Goal: Task Accomplishment & Management: Use online tool/utility

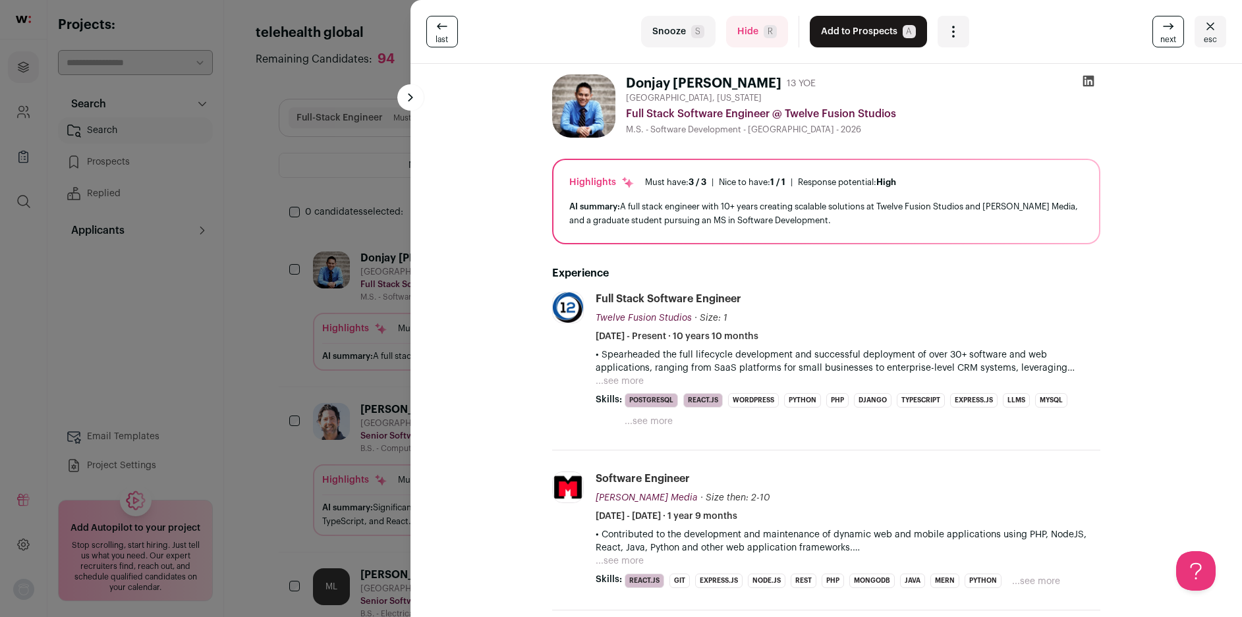
click at [309, 157] on div "last Snooze S Hide R Add to Prospects A Are you sure? Donjay [PERSON_NAME] is a…" at bounding box center [621, 308] width 1242 height 617
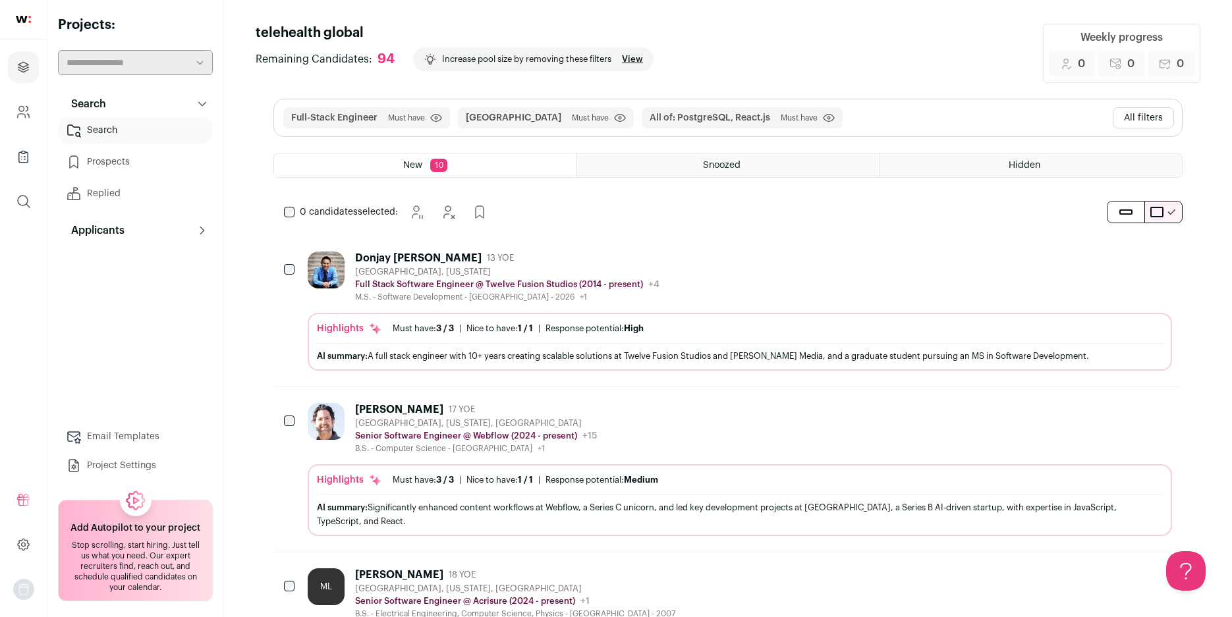
drag, startPoint x: 1136, startPoint y: 115, endPoint x: 1081, endPoint y: 144, distance: 61.6
click at [1136, 115] on button "All filters" at bounding box center [1143, 117] width 61 height 21
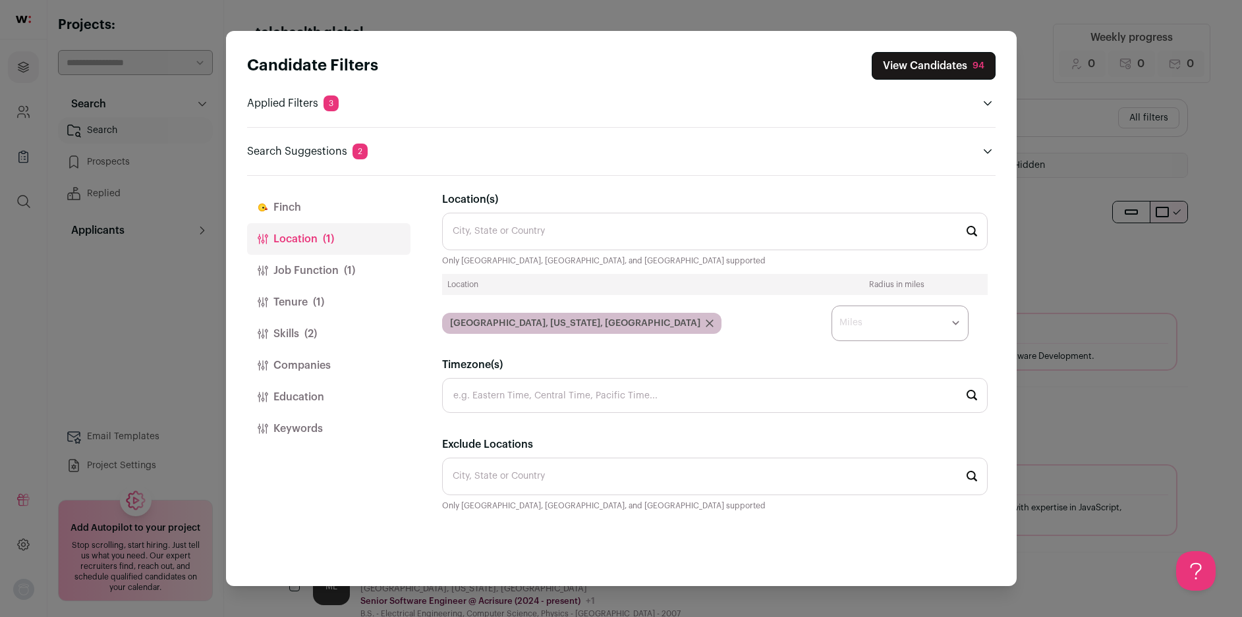
click at [331, 303] on button "Tenure (1)" at bounding box center [328, 303] width 163 height 32
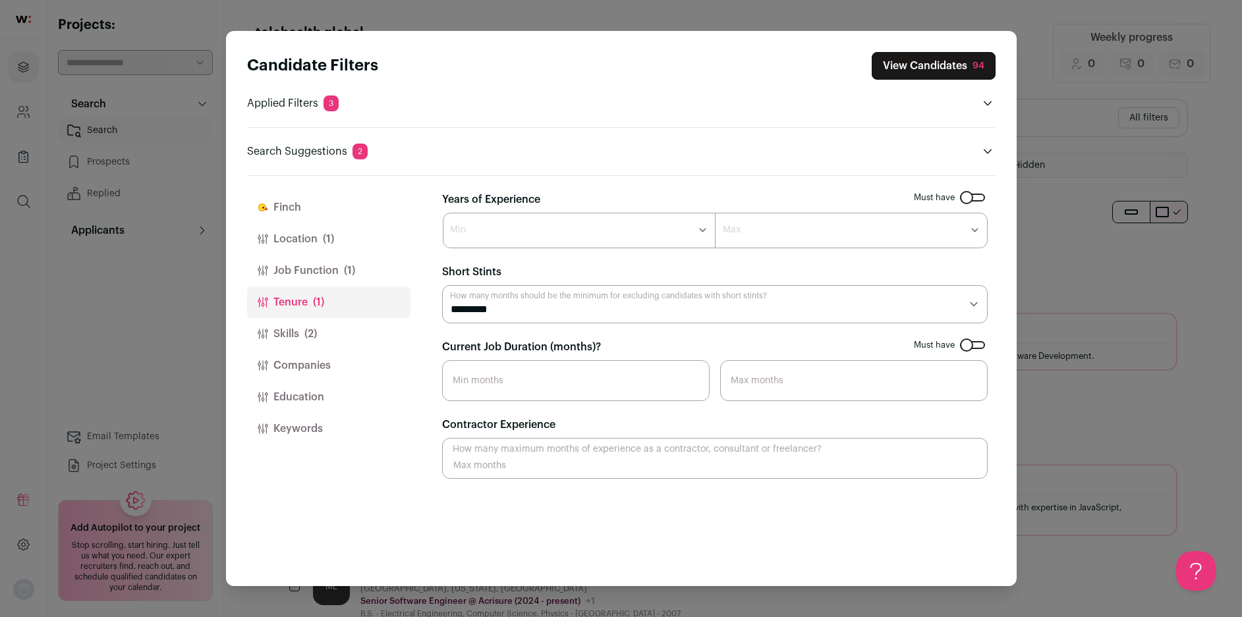
click at [980, 296] on select "********* ******** ******* ******** ******** ******** ******** ******** *******…" at bounding box center [714, 304] width 545 height 38
select select "Close modal via background"
click at [442, 285] on select "********* ******** ******* ******** ******** ******** ******** ******** *******…" at bounding box center [714, 304] width 545 height 38
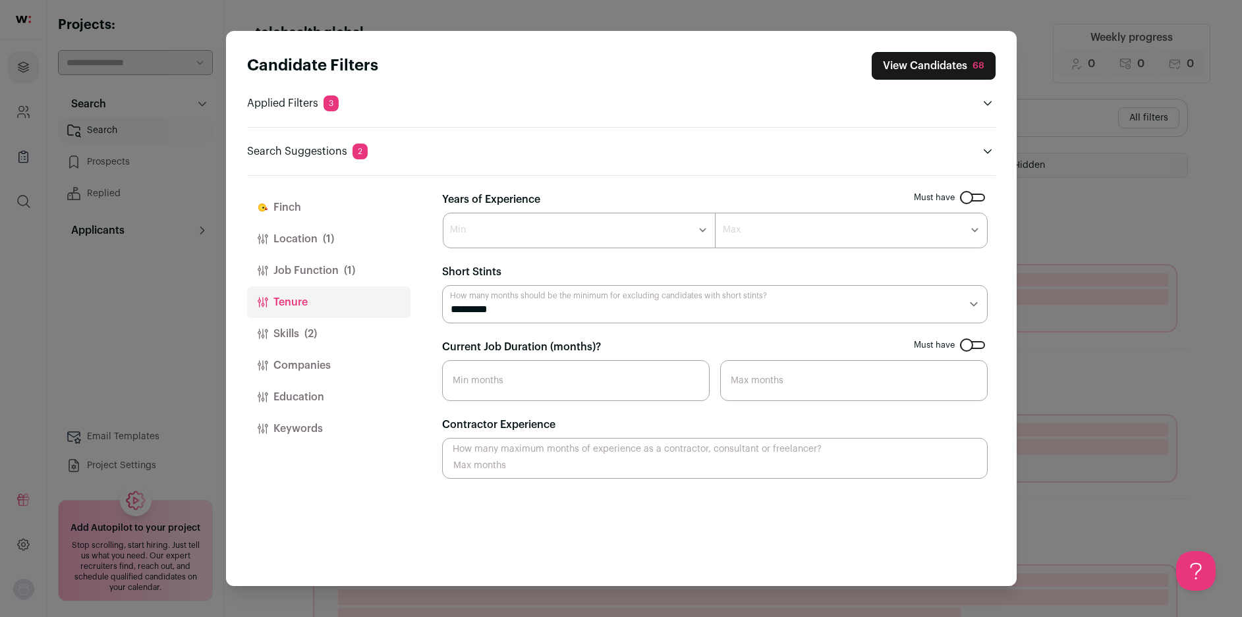
click at [320, 328] on button "Skills (2)" at bounding box center [328, 334] width 163 height 32
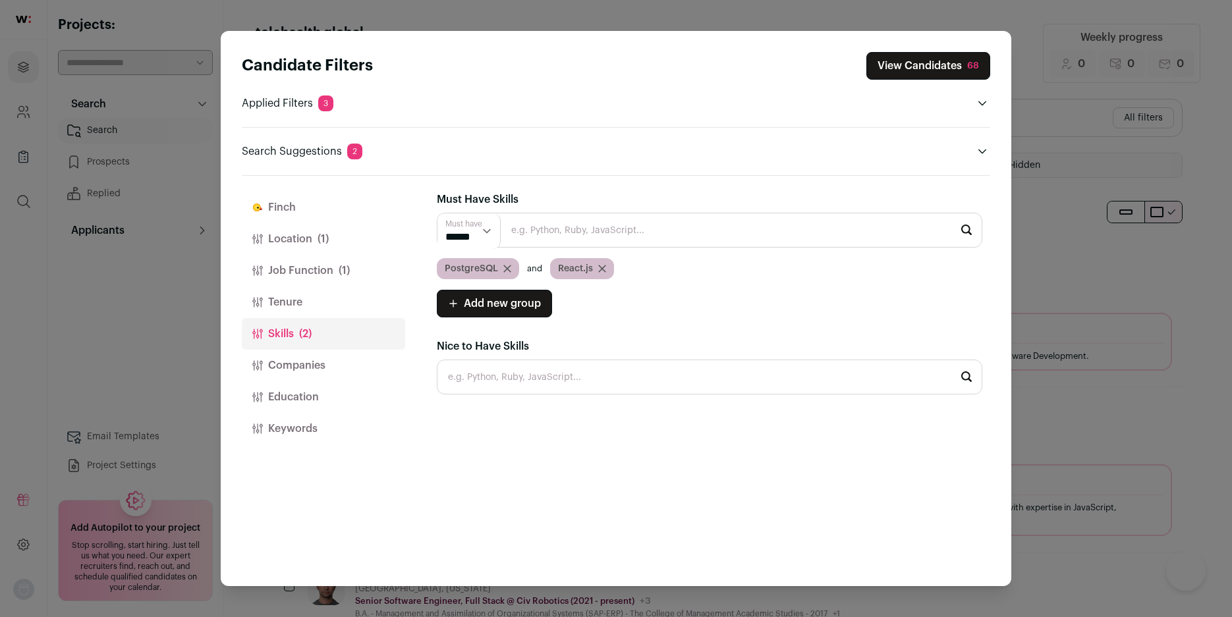
click at [509, 269] on icon "Close modal via background" at bounding box center [507, 269] width 8 height 8
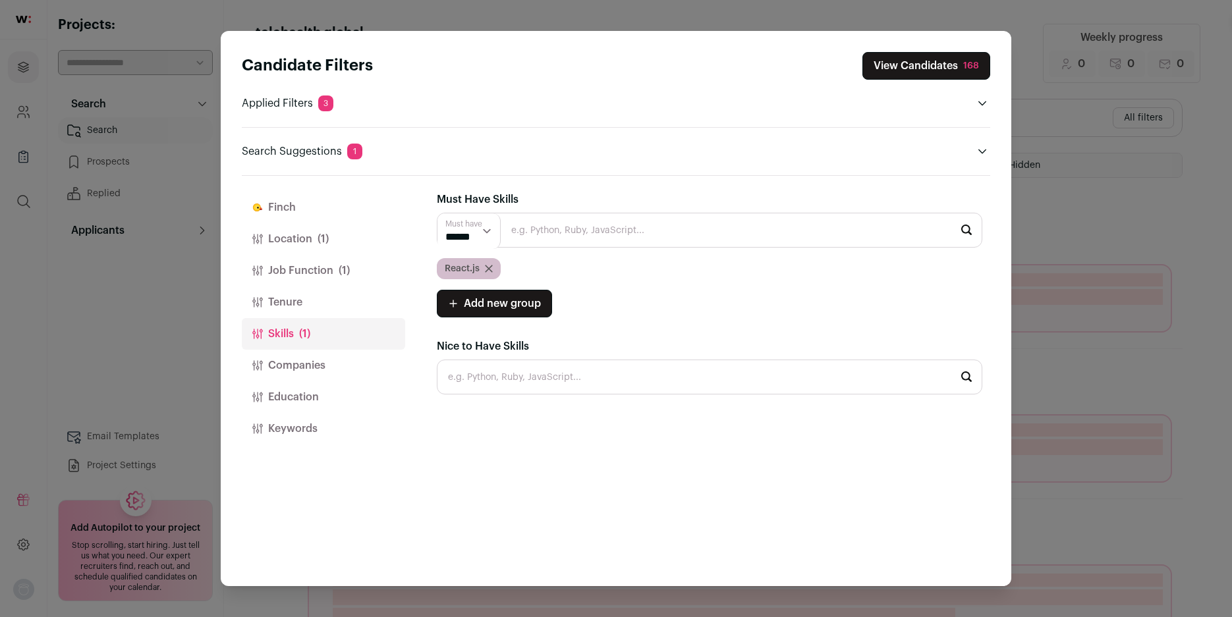
click at [489, 269] on icon "Close modal via background" at bounding box center [489, 269] width 8 height 8
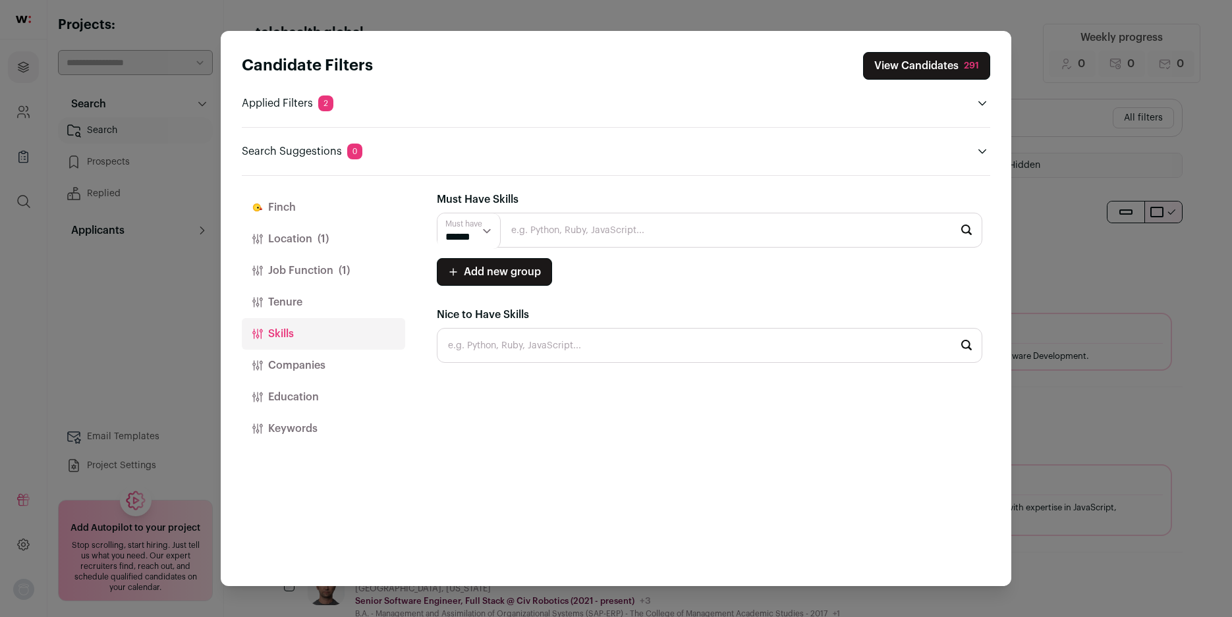
click at [329, 367] on button "Companies" at bounding box center [323, 366] width 163 height 32
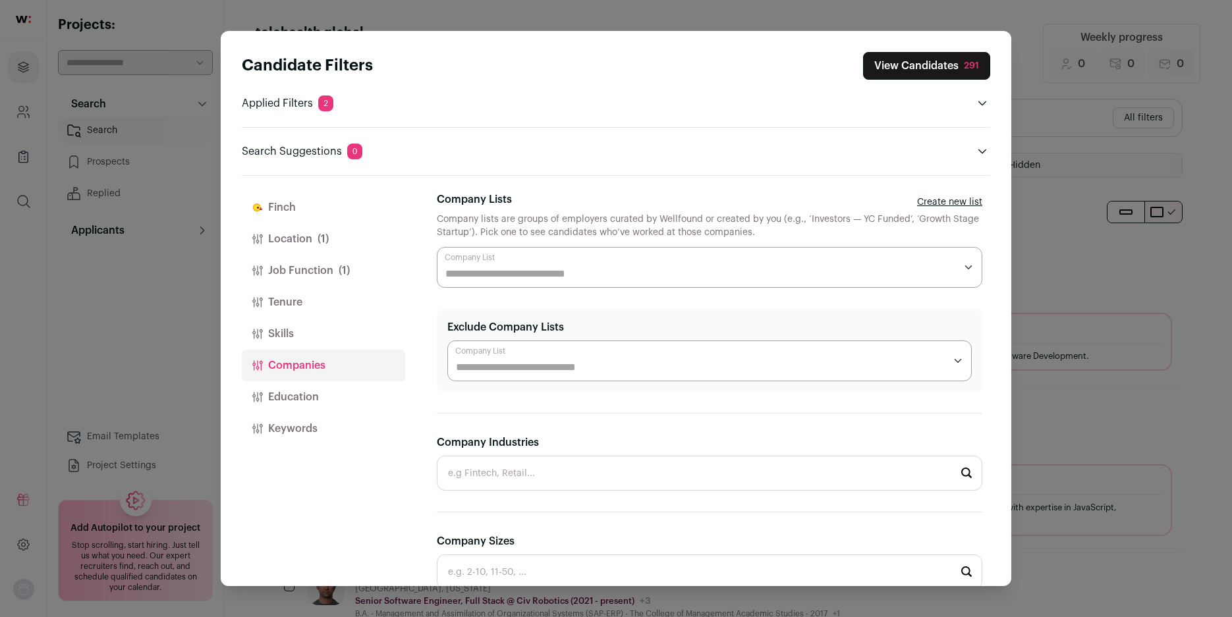
click at [548, 269] on input "Company Lists" at bounding box center [700, 274] width 510 height 16
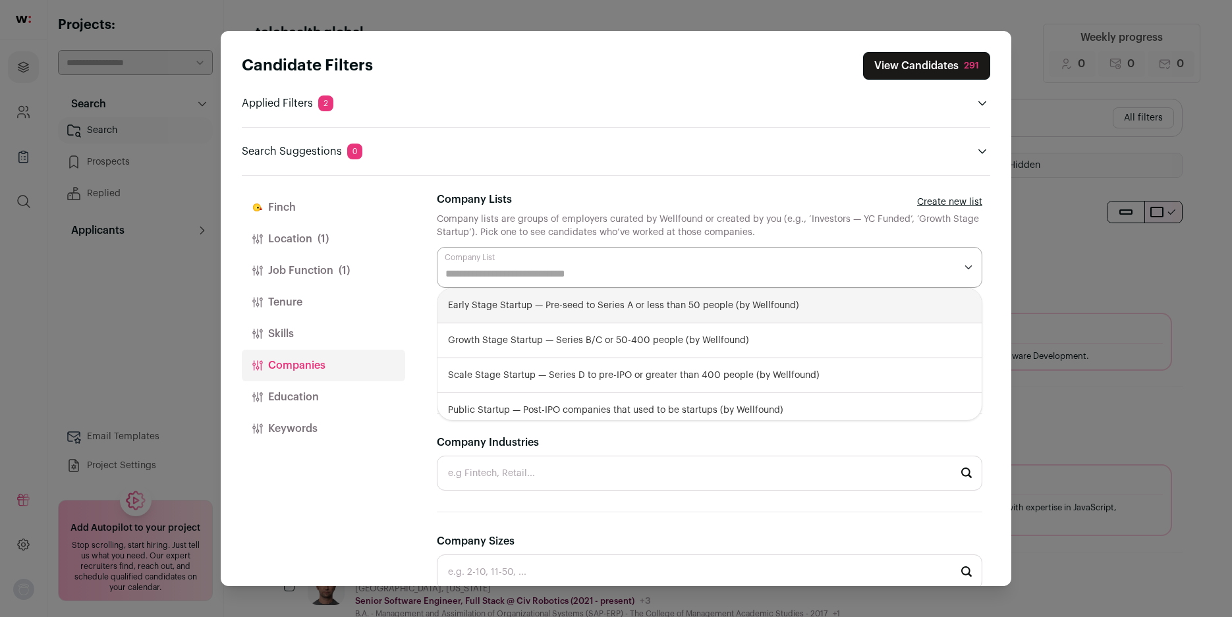
click at [548, 269] on input "Company Lists" at bounding box center [700, 274] width 510 height 16
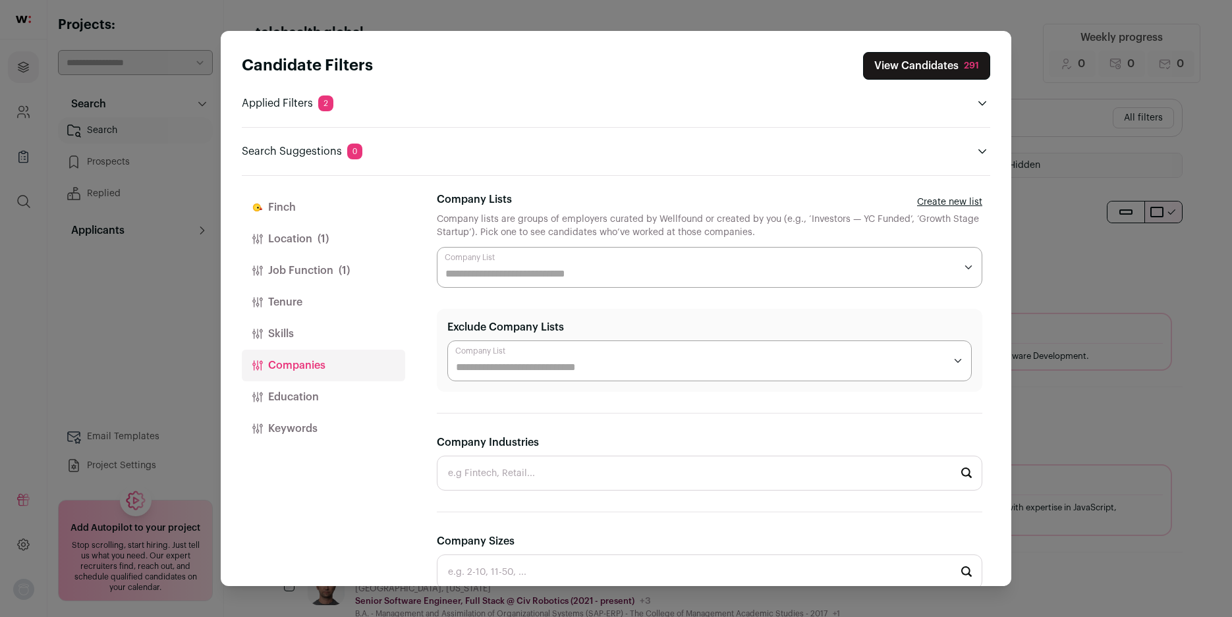
click at [518, 478] on input "Company Industries" at bounding box center [709, 473] width 545 height 35
type input "carg"
click at [520, 466] on input "carg" at bounding box center [709, 473] width 545 height 35
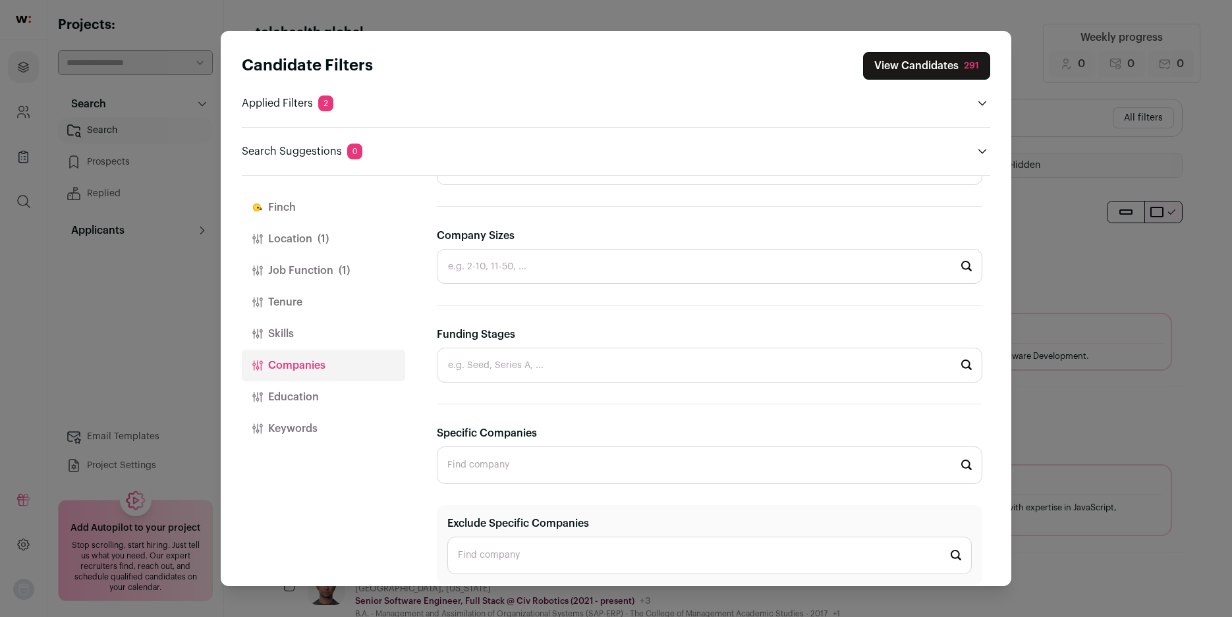
scroll to position [329, 0]
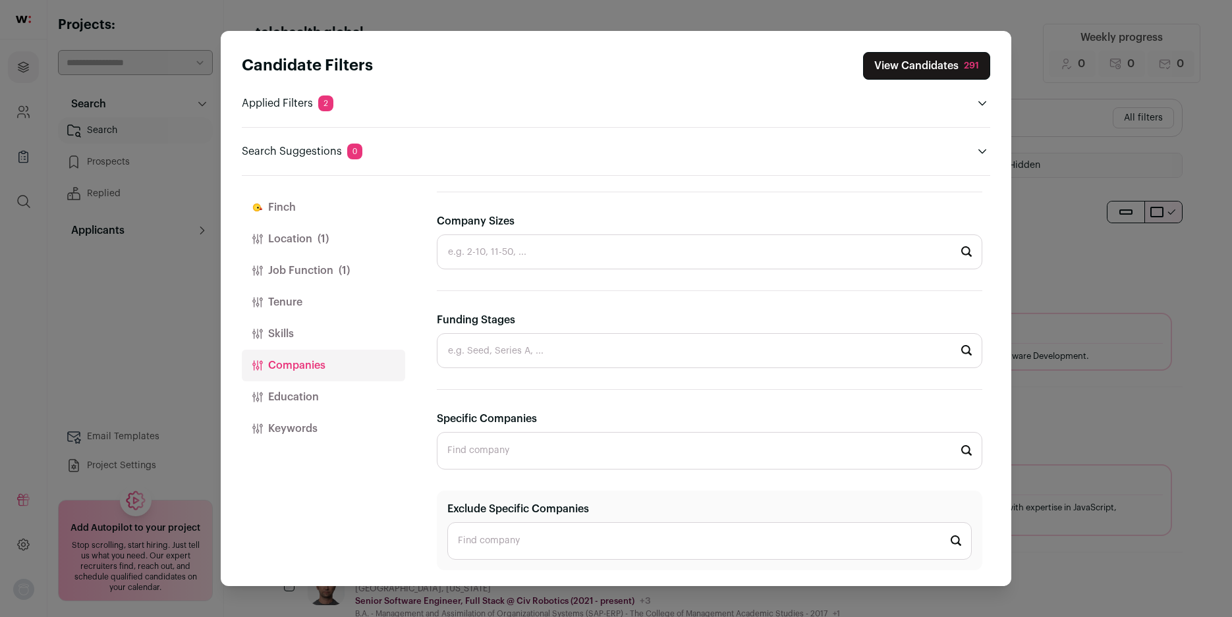
click at [534, 447] on input "Specific Companies" at bounding box center [709, 451] width 545 height 38
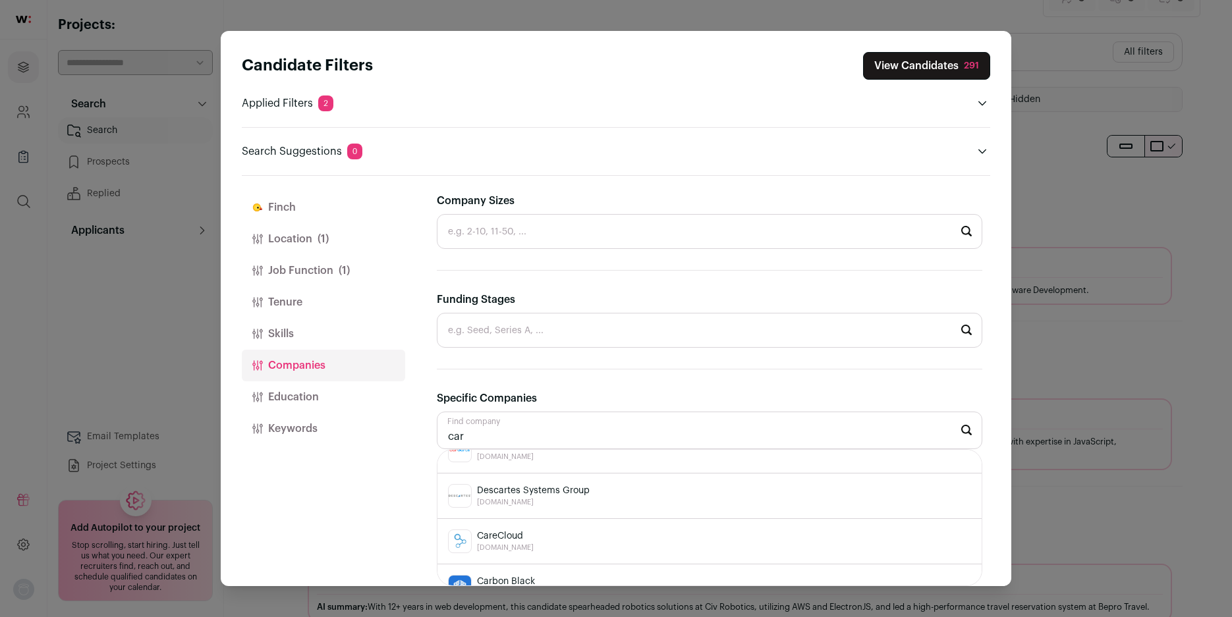
scroll to position [461, 0]
type input "carg"
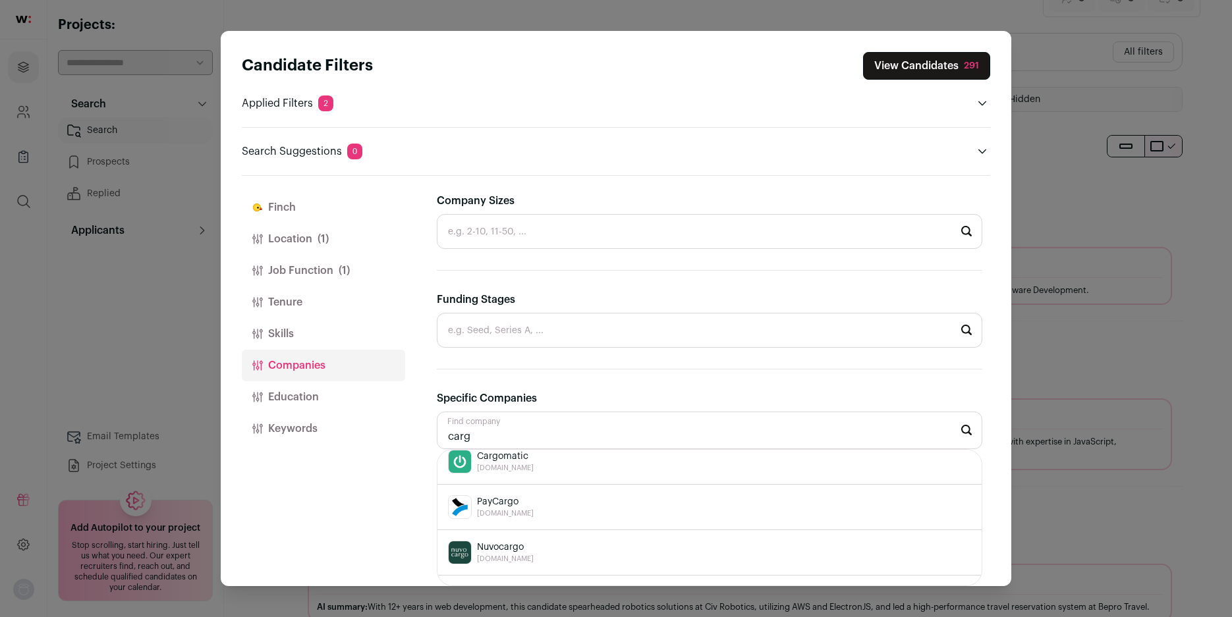
scroll to position [198, 0]
click at [513, 412] on input "carg" at bounding box center [709, 431] width 545 height 38
click at [505, 436] on input "carg" at bounding box center [709, 431] width 545 height 38
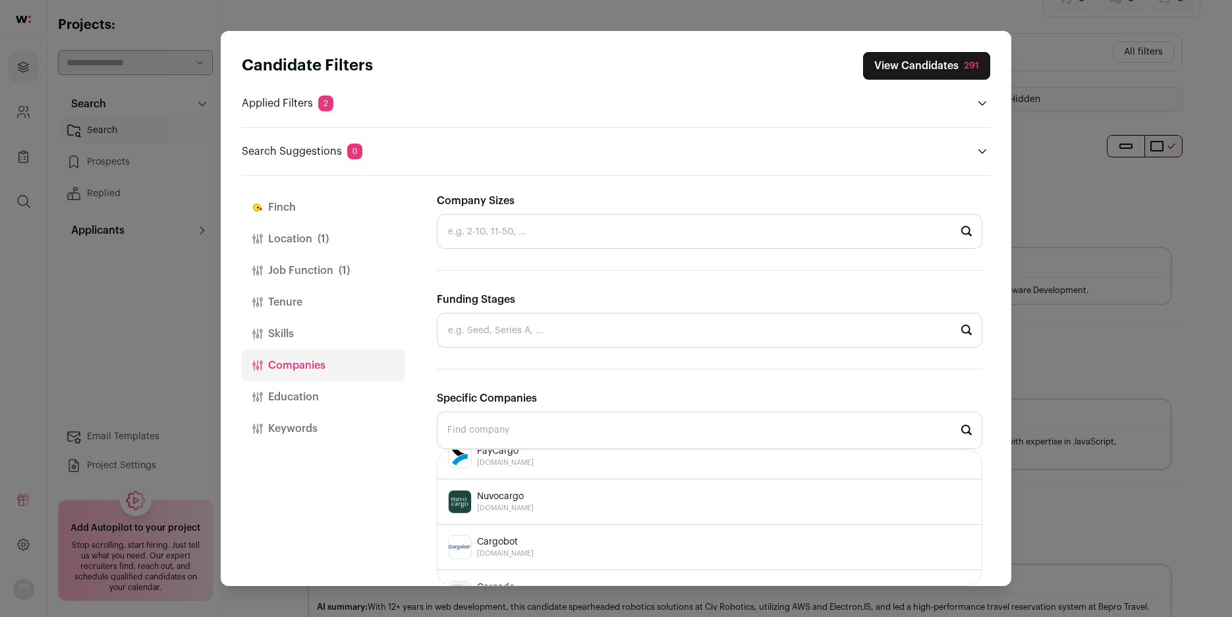
scroll to position [330, 0]
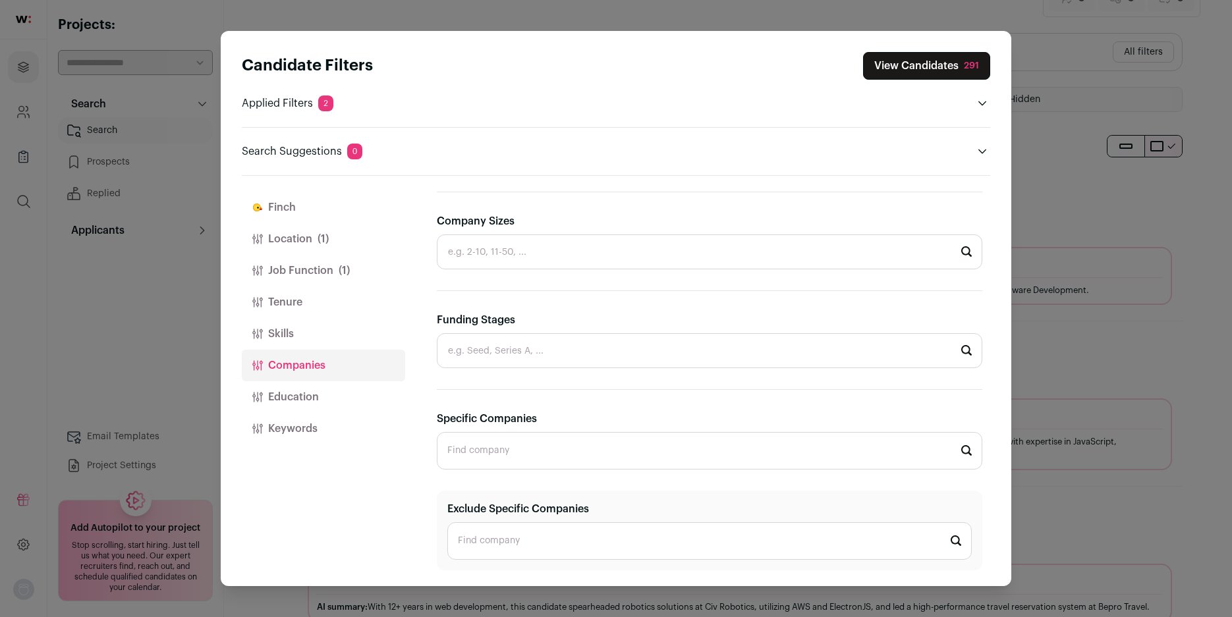
click at [708, 273] on section "**********" at bounding box center [709, 221] width 545 height 699
click at [575, 449] on input "Specific Companies" at bounding box center [709, 451] width 545 height 38
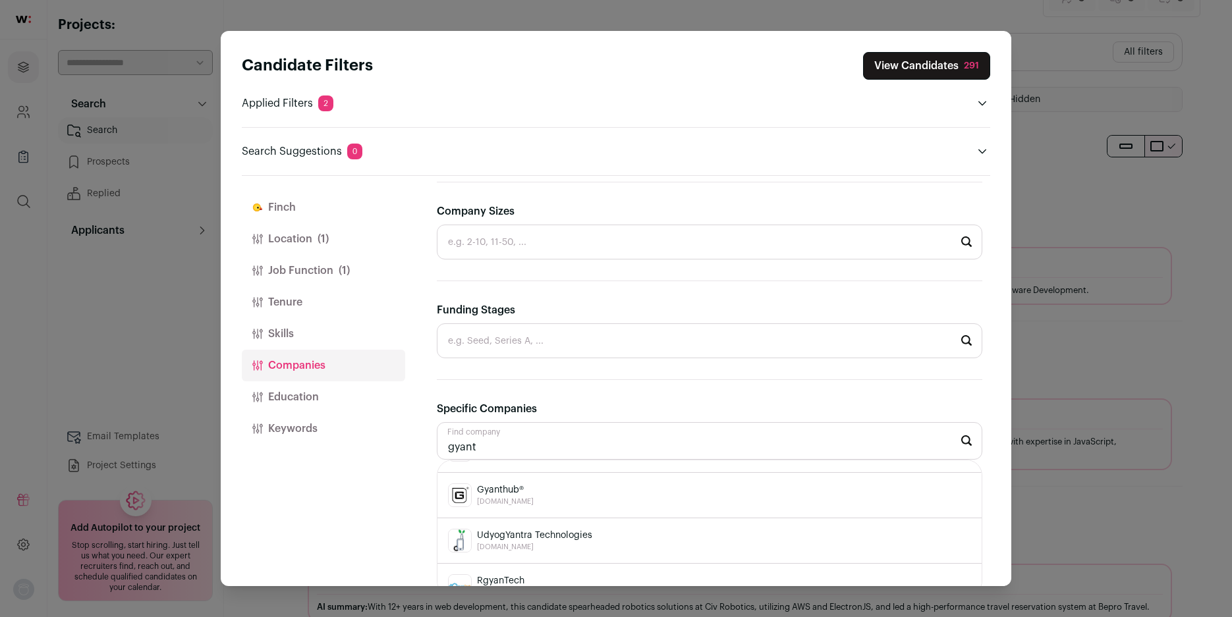
scroll to position [0, 0]
click at [669, 494] on div "GYANT [DOMAIN_NAME]" at bounding box center [709, 483] width 523 height 24
type input "GYANT [DOMAIN_NAME]"
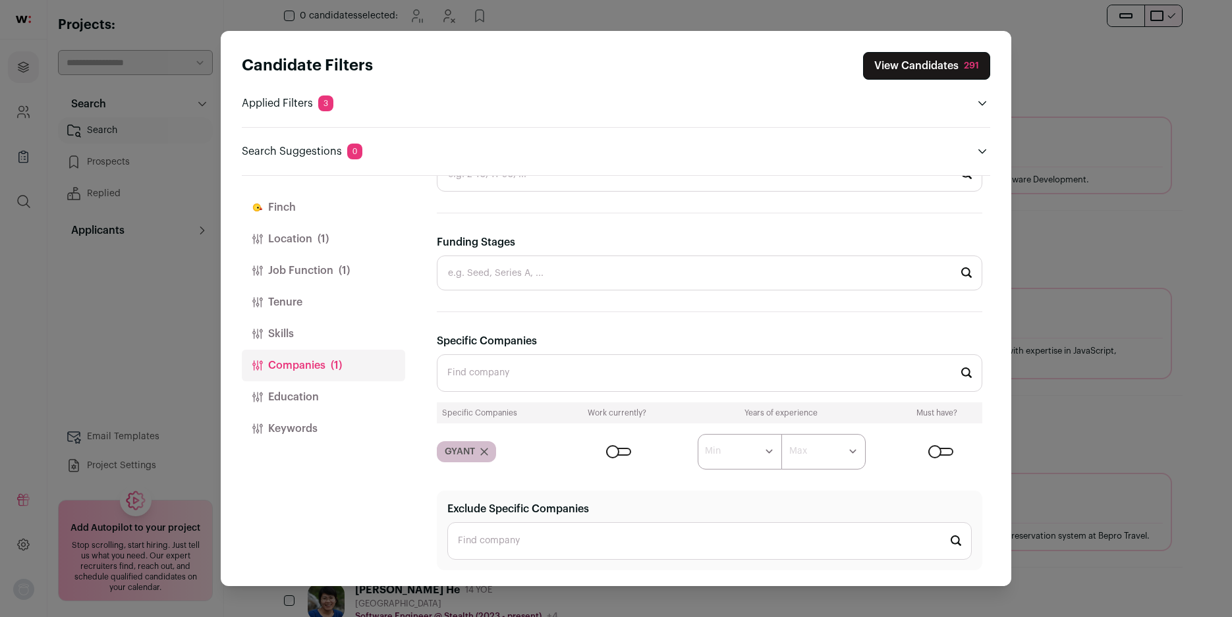
scroll to position [198, 0]
click at [1047, 251] on div "Candidate Filters View Candidates 291 Applied Filters 3 Full-Stack Engineer Mus…" at bounding box center [616, 308] width 1232 height 617
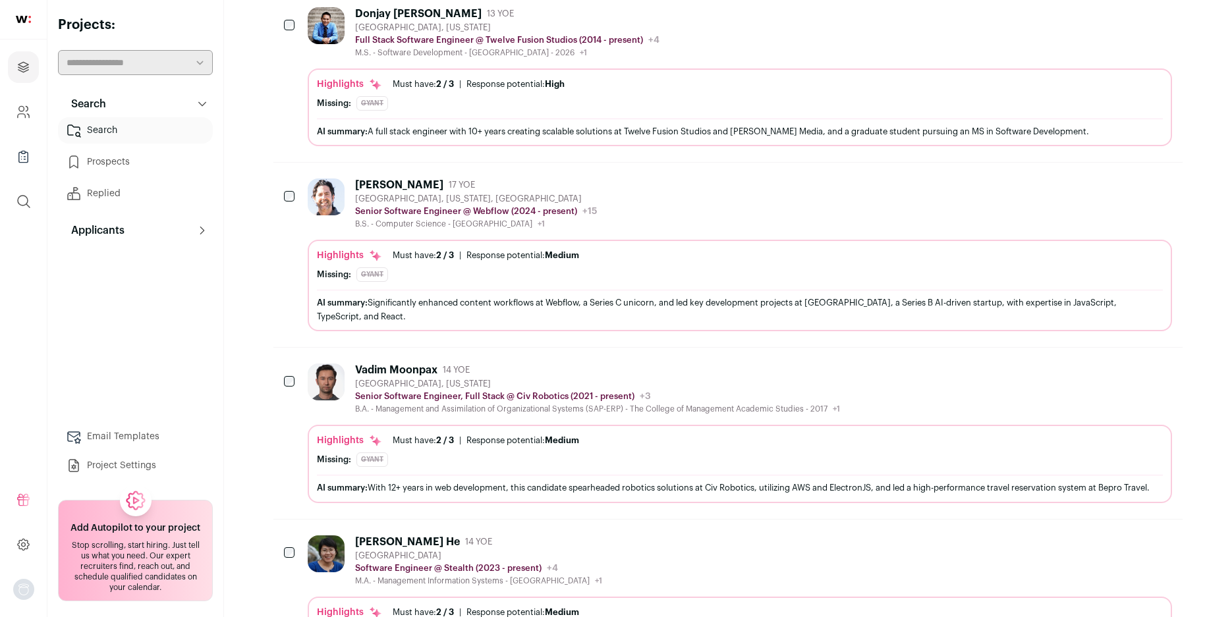
scroll to position [0, 0]
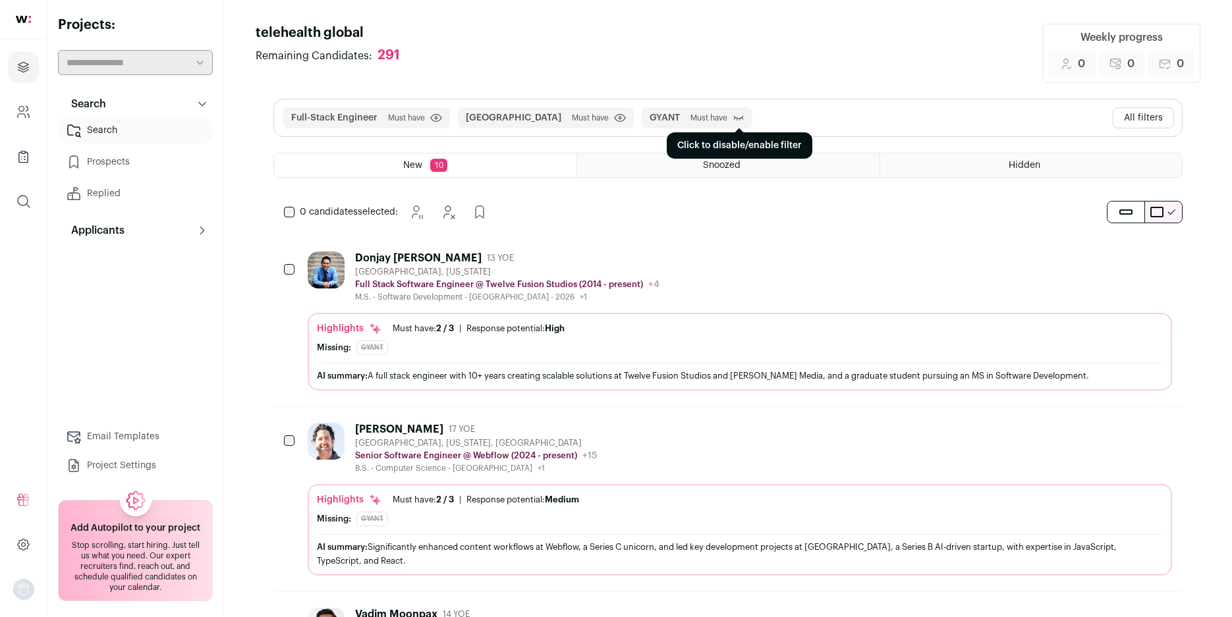
click at [733, 115] on icon "submit" at bounding box center [739, 117] width 12 height 13
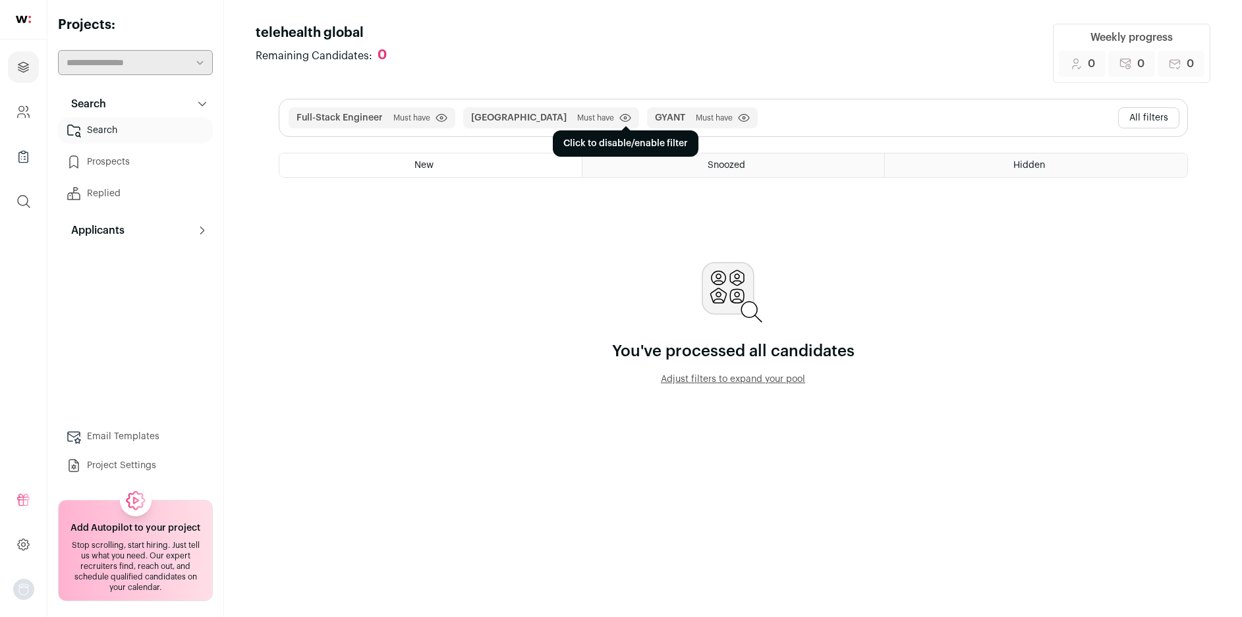
click at [619, 118] on icon "submit" at bounding box center [625, 117] width 12 height 9
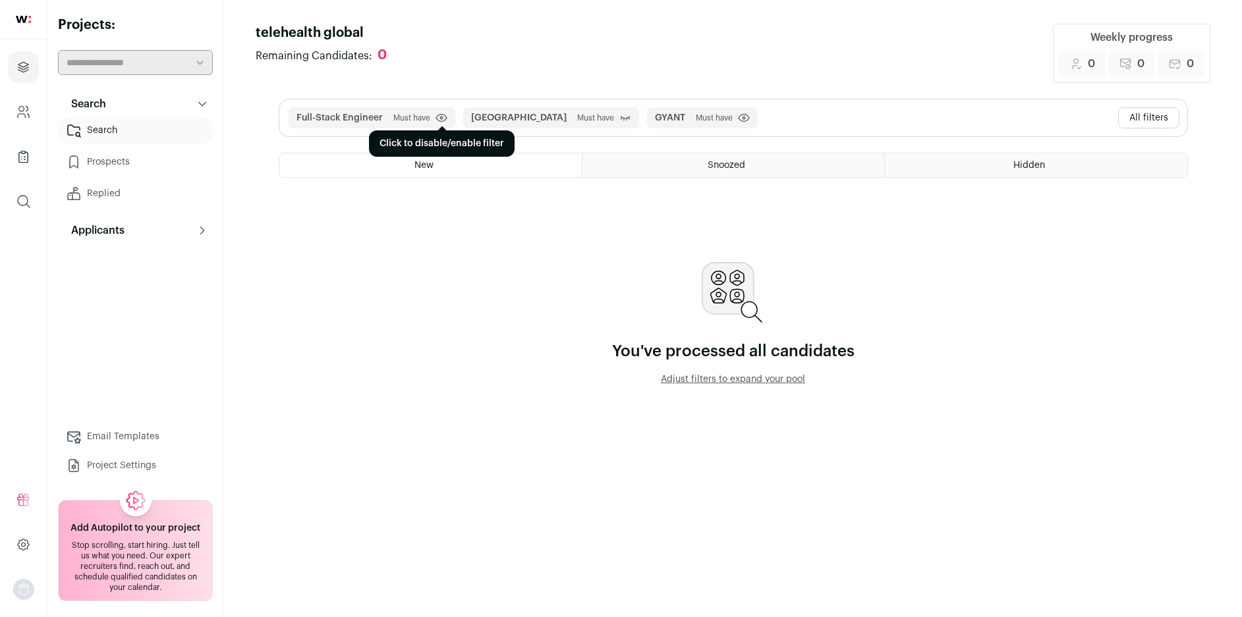
click at [442, 118] on icon "submit" at bounding box center [441, 117] width 12 height 9
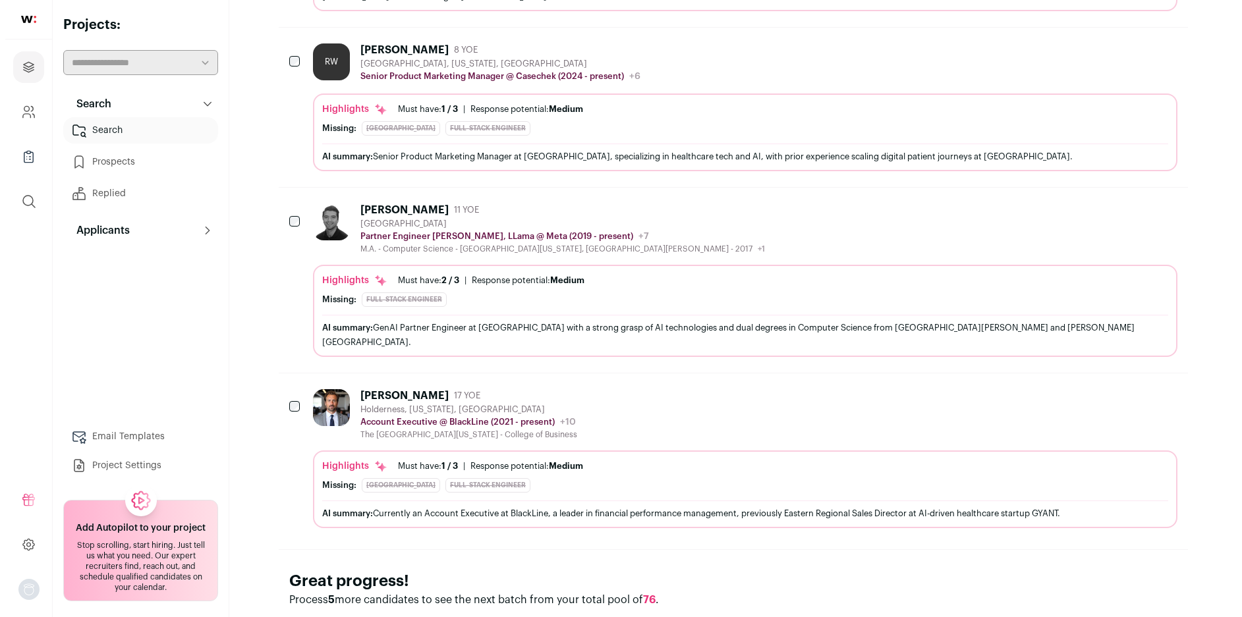
scroll to position [1457, 0]
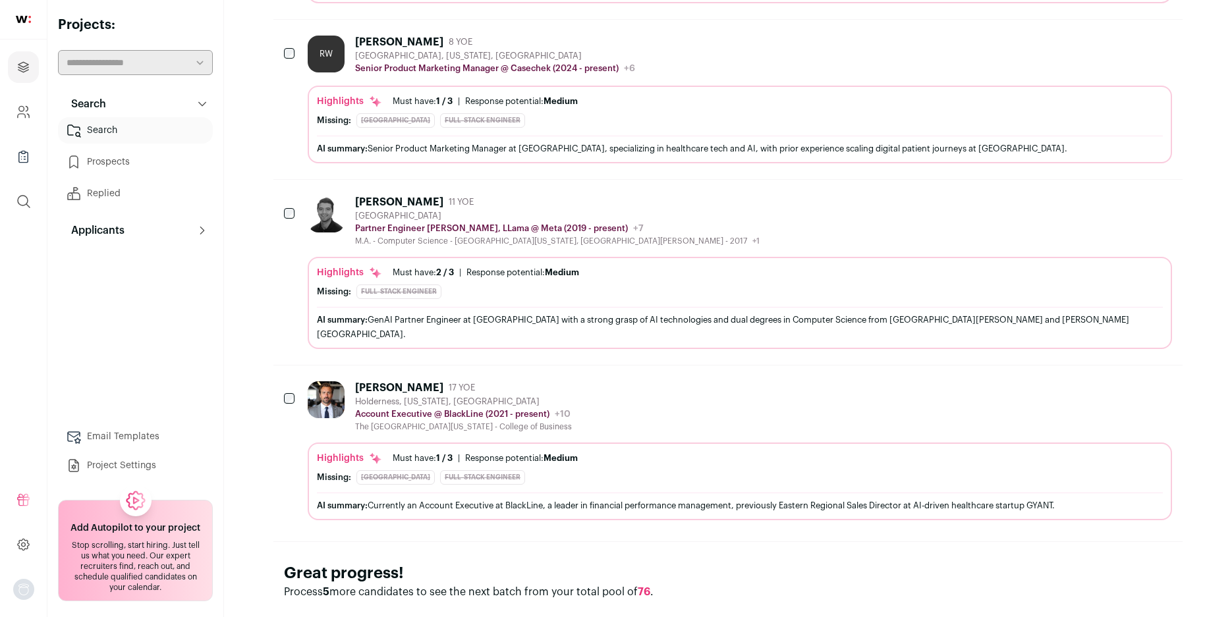
click at [358, 381] on div "[PERSON_NAME]" at bounding box center [399, 387] width 88 height 13
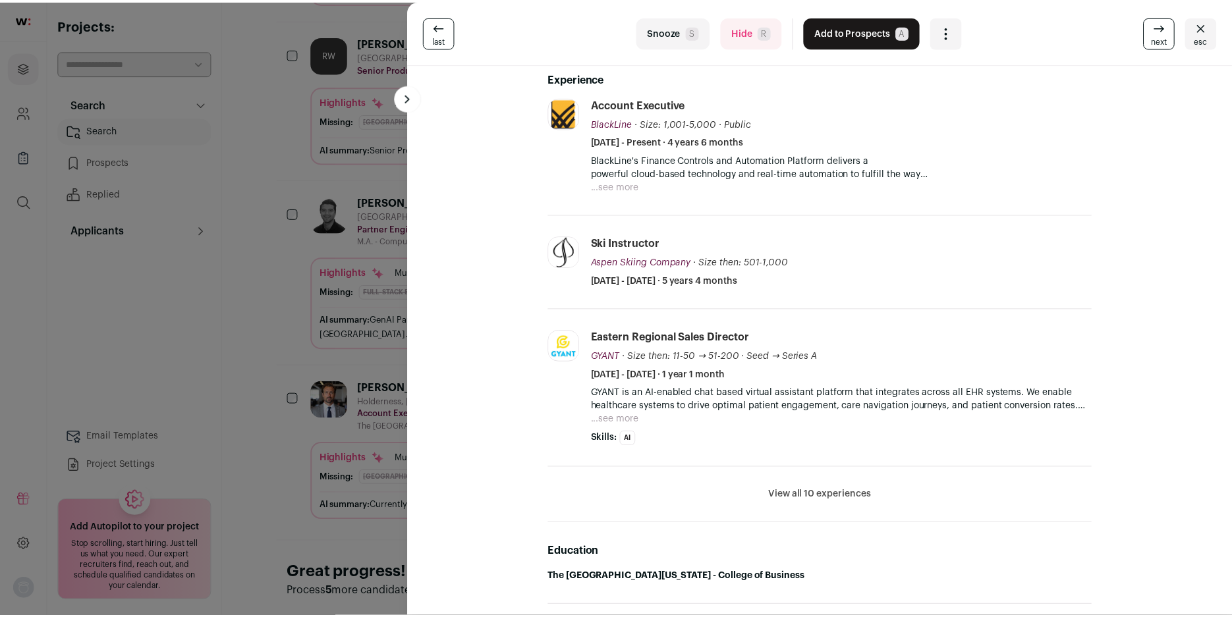
scroll to position [264, 0]
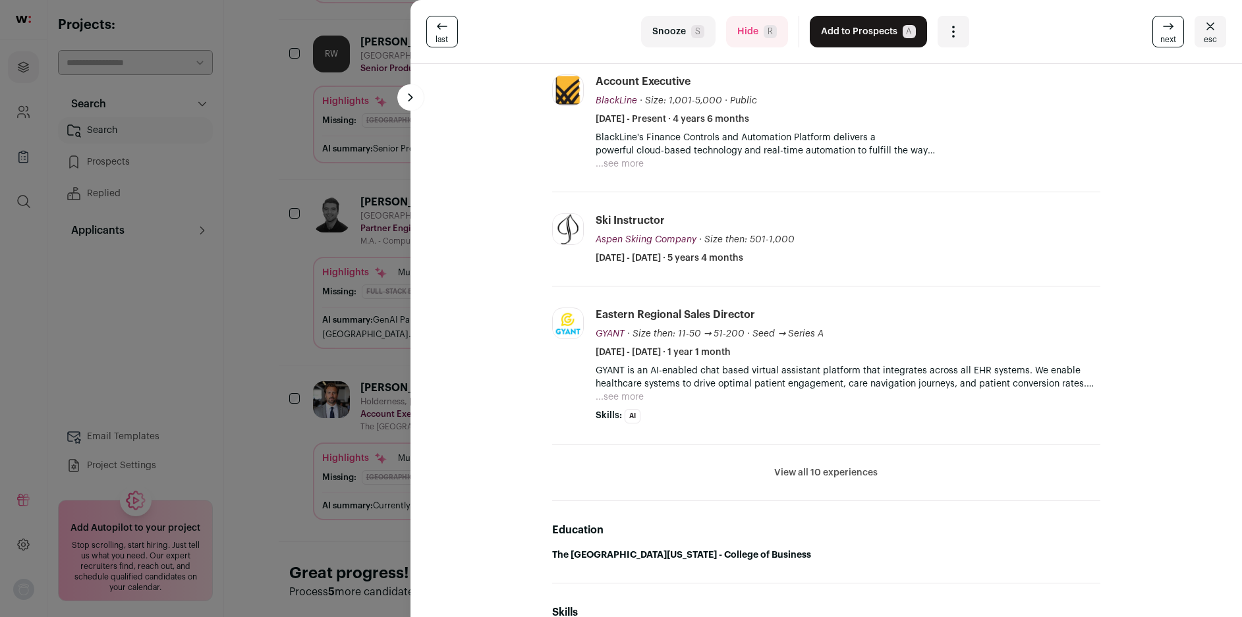
click at [289, 294] on div "last Snooze S Hide R Add to Prospects A Are you sure? [PERSON_NAME] is already …" at bounding box center [621, 308] width 1242 height 617
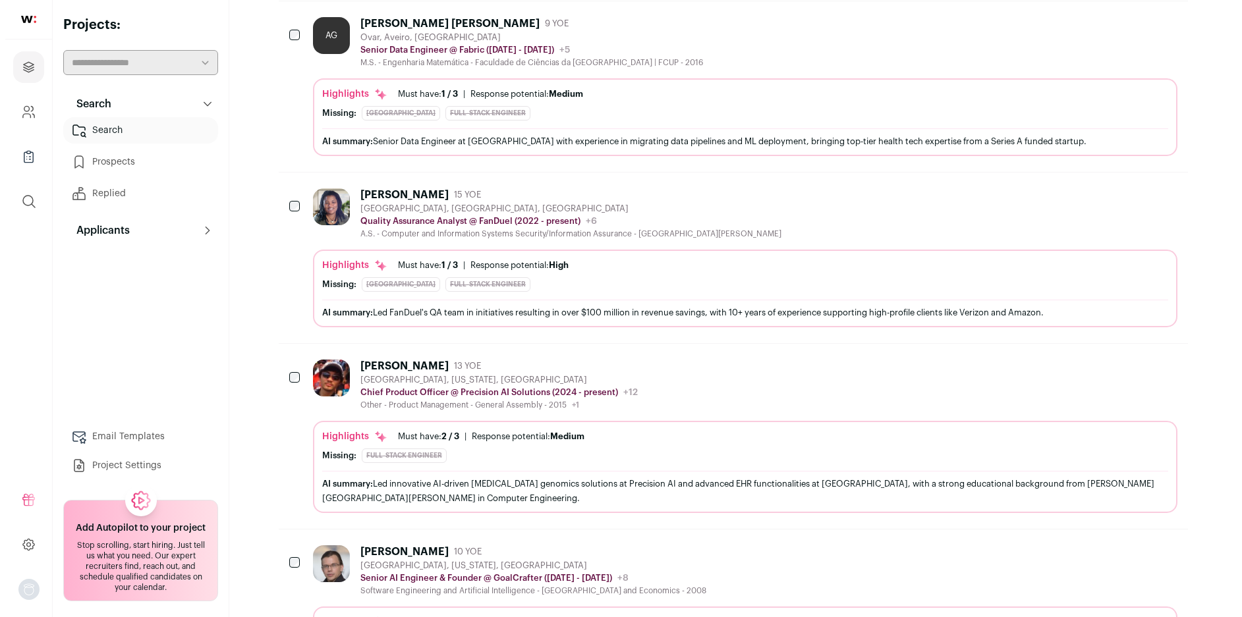
scroll to position [403, 0]
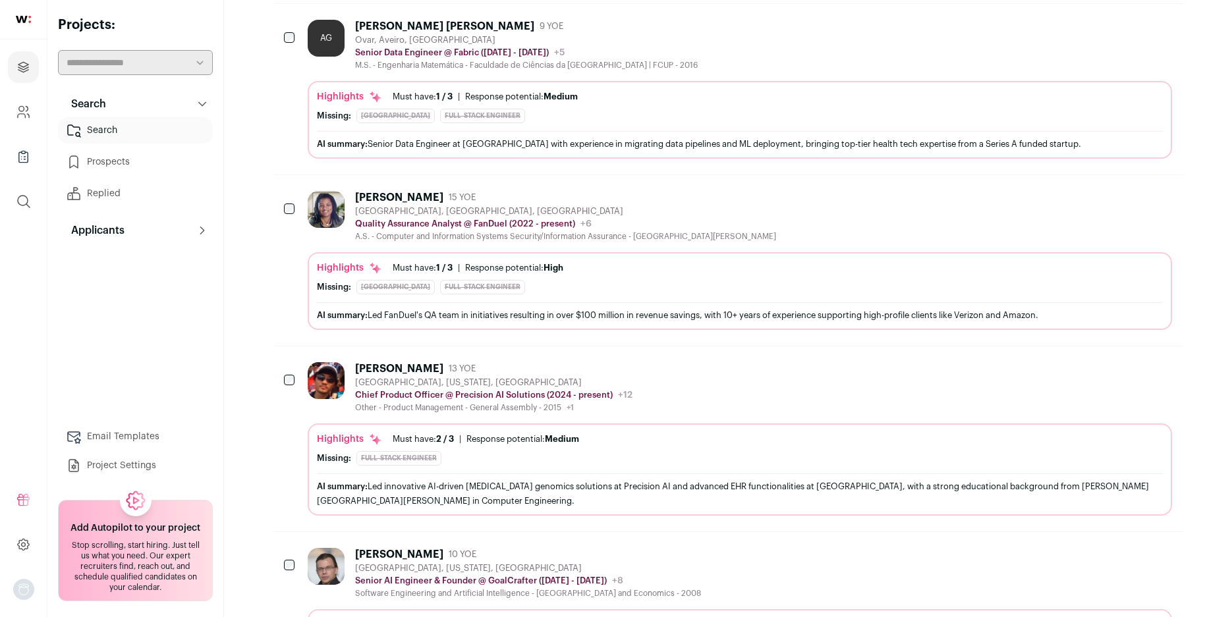
click at [337, 208] on img at bounding box center [326, 209] width 37 height 37
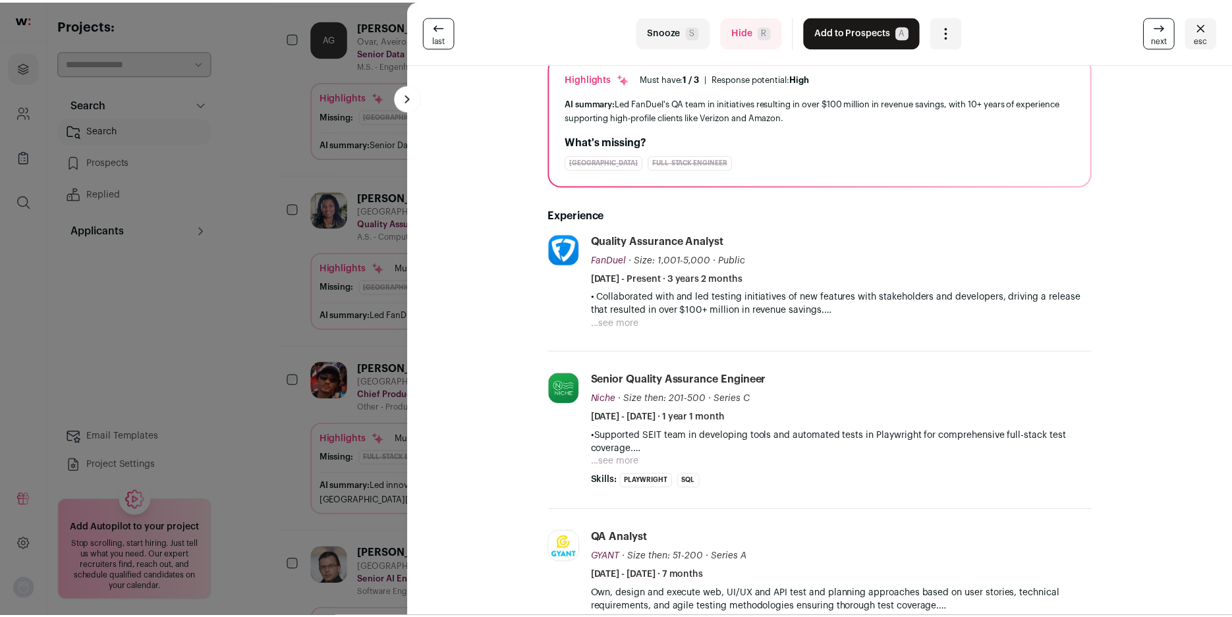
scroll to position [395, 0]
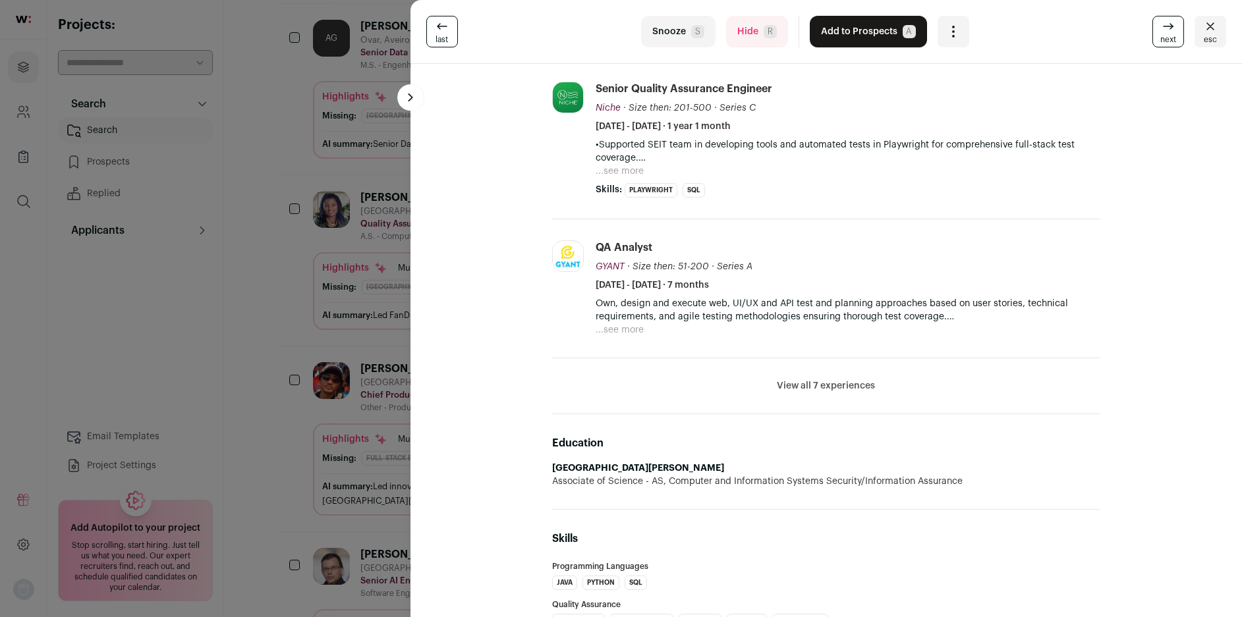
click at [280, 270] on div "last Snooze S Hide R Add to Prospects A Are you sure? [PERSON_NAME] is already …" at bounding box center [621, 308] width 1242 height 617
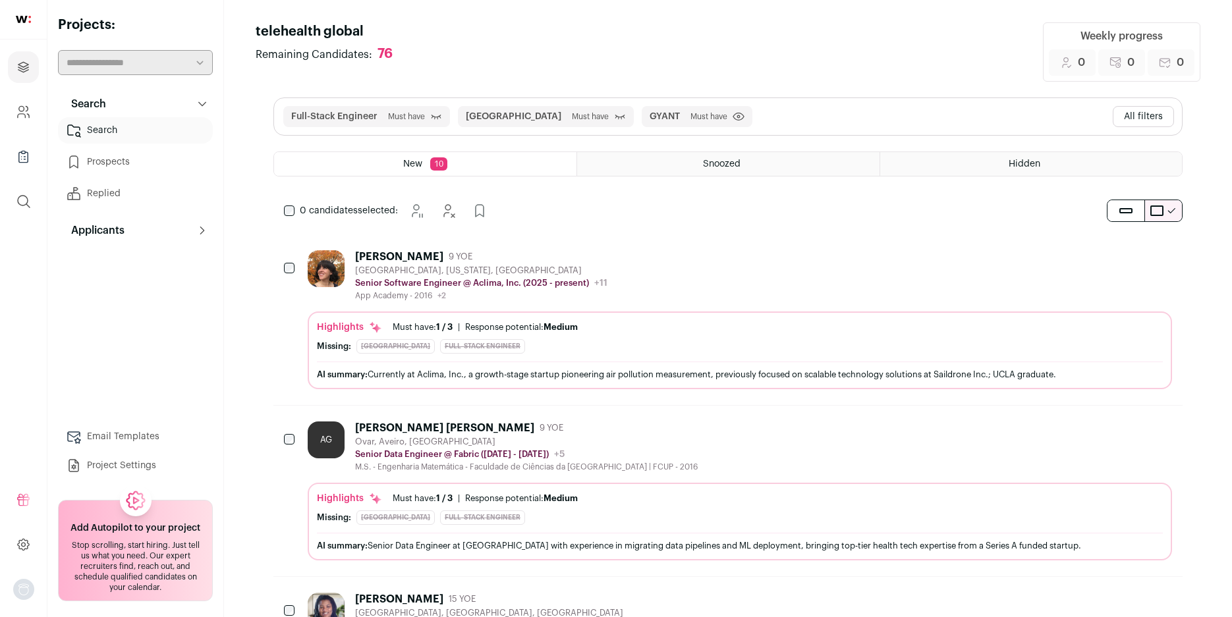
scroll to position [0, 0]
